Goal: Use online tool/utility

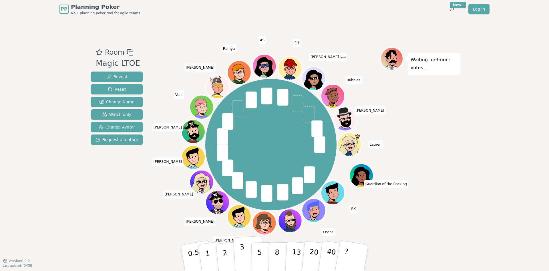
click at [236, 257] on button "3" at bounding box center [248, 257] width 31 height 45
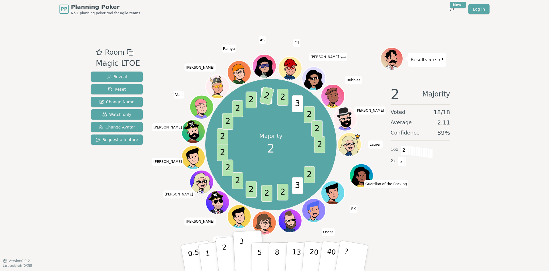
click at [224, 253] on p "2" at bounding box center [225, 258] width 7 height 31
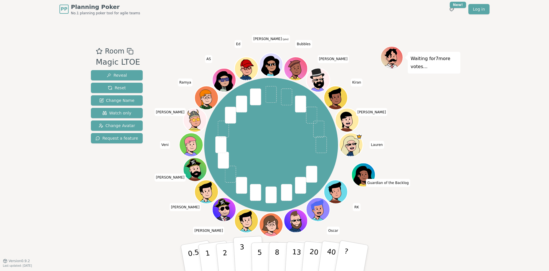
click at [242, 261] on p "3" at bounding box center [242, 258] width 6 height 31
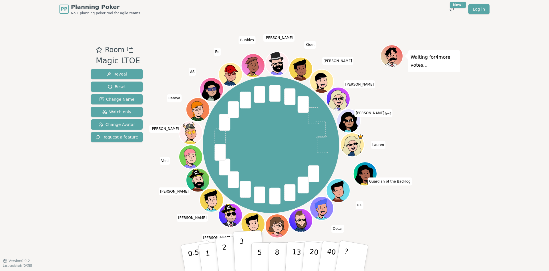
click at [231, 255] on button "2" at bounding box center [231, 257] width 33 height 45
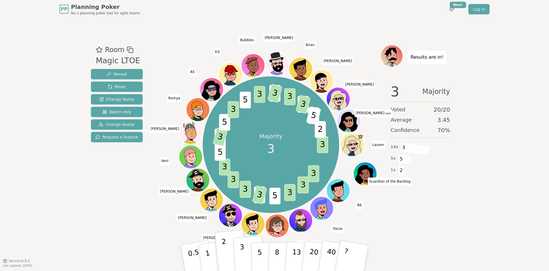
click at [244, 258] on button "3" at bounding box center [248, 257] width 31 height 45
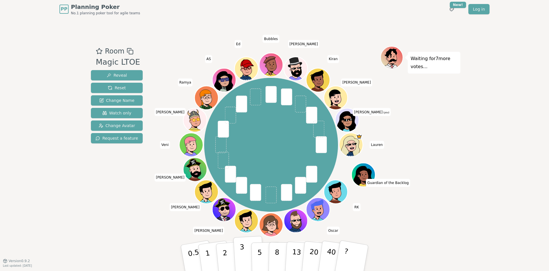
click at [243, 253] on p "3" at bounding box center [242, 258] width 6 height 31
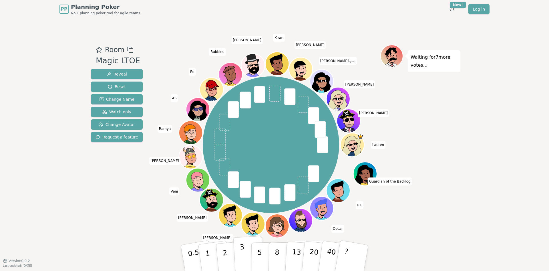
click at [243, 258] on p "3" at bounding box center [242, 258] width 6 height 31
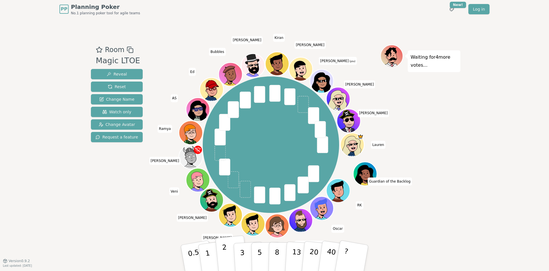
click at [230, 257] on button "2" at bounding box center [231, 257] width 33 height 45
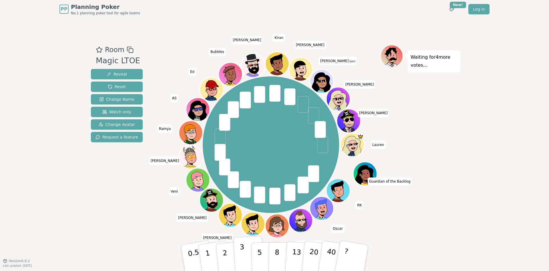
click at [237, 259] on button "3" at bounding box center [248, 257] width 31 height 45
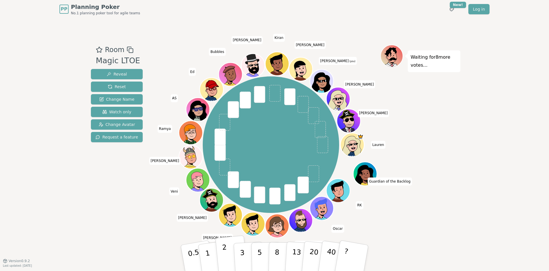
click at [229, 256] on button "2" at bounding box center [231, 257] width 33 height 45
